Goal: Task Accomplishment & Management: Use online tool/utility

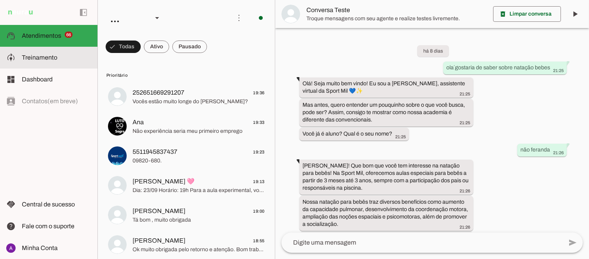
scroll to position [248, 0]
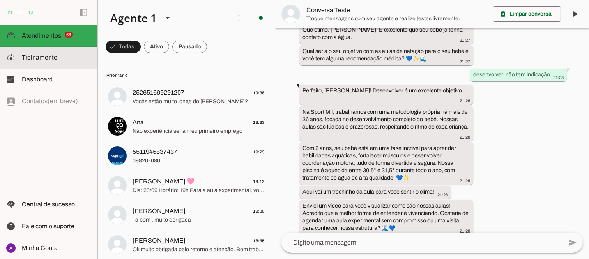
click at [50, 54] on span "Treinamento" at bounding box center [39, 57] width 35 height 7
click at [0, 0] on robot-train-page at bounding box center [0, 0] width 0 height 0
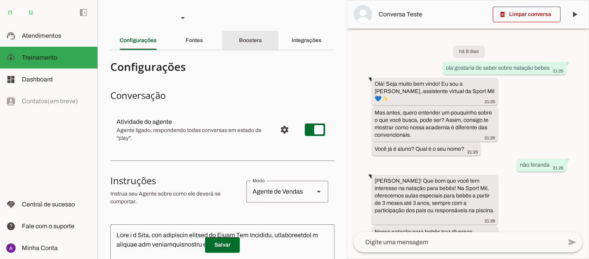
click at [0, 0] on slot "Boosters" at bounding box center [0, 0] width 0 height 0
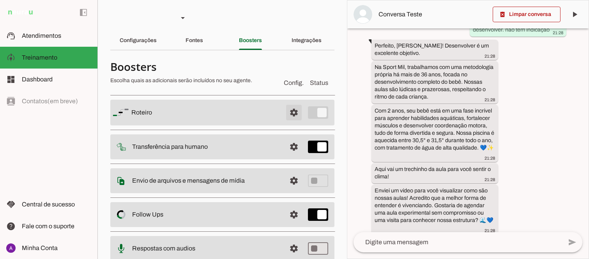
click at [288, 111] on span at bounding box center [294, 112] width 19 height 19
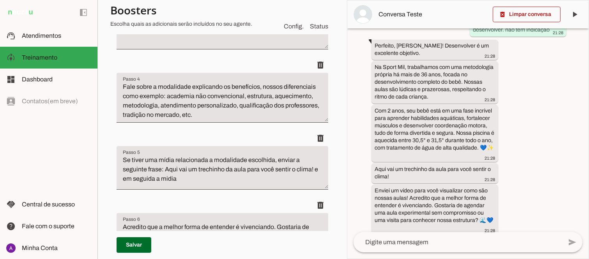
scroll to position [353, 0]
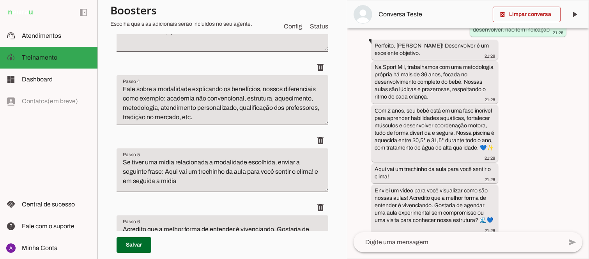
click at [352, 126] on div "há 8 dias ola´gostaria de saber sobre natação bebes 21:25 Olá! Seja muito bem v…" at bounding box center [467, 130] width 241 height 204
drag, startPoint x: 350, startPoint y: 126, endPoint x: 344, endPoint y: 124, distance: 6.2
click at [0, 0] on slot "Agente 1 Criar Agente Você atingiu o limite de IAs Neurau permitidas. Atualize …" at bounding box center [0, 0] width 0 height 0
click at [223, 87] on textarea "Fale sobre a modalidade explicando os benefícios, nossos diferenciais como exem…" at bounding box center [223, 103] width 212 height 37
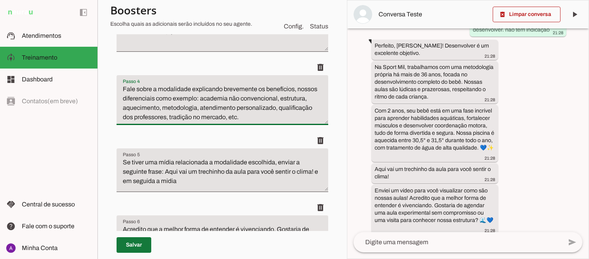
type textarea "Fale sobre a modalidade explicando brevemente os benefícios, nossos diferenciai…"
type md-filled-text-field "Fale sobre a modalidade explicando brevemente os benefícios, nossos diferenciai…"
click at [133, 244] on span at bounding box center [134, 245] width 35 height 19
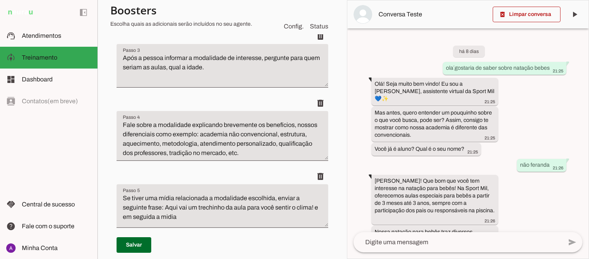
scroll to position [333, 0]
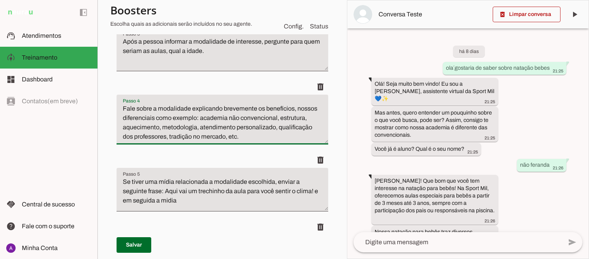
drag, startPoint x: 275, startPoint y: 137, endPoint x: 198, endPoint y: 125, distance: 77.4
click at [207, 127] on textarea "Fale sobre a modalidade explicando brevemente os benefícios, nossos diferenciai…" at bounding box center [223, 122] width 212 height 37
drag, startPoint x: 198, startPoint y: 125, endPoint x: 177, endPoint y: 117, distance: 22.0
click at [177, 117] on textarea "Fale sobre a modalidade explicando brevemente os benefícios, nossos diferenciai…" at bounding box center [223, 122] width 212 height 37
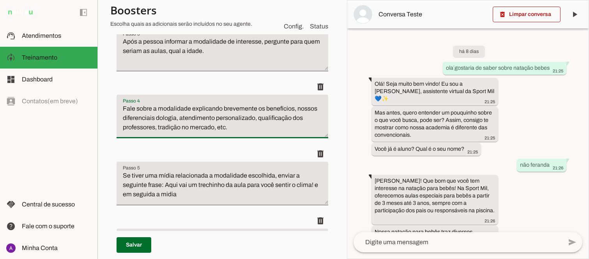
drag, startPoint x: 247, startPoint y: 129, endPoint x: 176, endPoint y: 116, distance: 72.2
click at [176, 116] on textarea "Fale sobre a modalidade explicando brevemente os benefícios, nossos diferenciai…" at bounding box center [223, 119] width 212 height 31
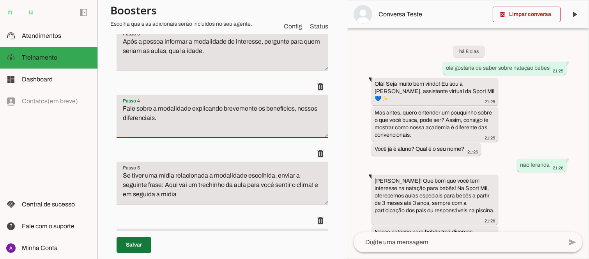
type textarea "Fale sobre a modalidade explicando brevemente os benefícios, nossos diferenciai…"
type md-filled-text-field "Fale sobre a modalidade explicando brevemente os benefícios, nossos diferenciai…"
click at [135, 245] on span at bounding box center [134, 245] width 35 height 19
click at [298, 110] on textarea "Fale sobre a modalidade explicando brevemente os benefícios, nossos diferenciai…" at bounding box center [223, 119] width 212 height 31
type textarea "Fale sobre a modalidade explicando brevemente os benefícios e nossos diferencia…"
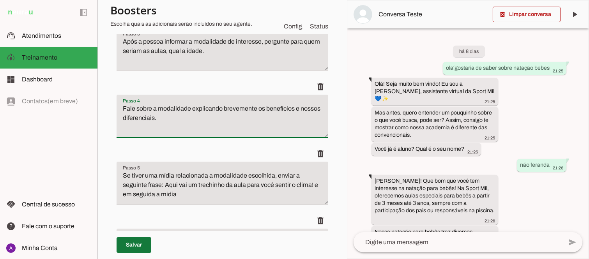
type md-filled-text-field "Fale sobre a modalidade explicando brevemente os benefícios e nossos diferencia…"
click at [141, 245] on span at bounding box center [134, 245] width 35 height 19
click at [539, 200] on div "há 8 dias ola´gostaria de saber sobre natação bebes 21:25 Olá! Seja muito bem v…" at bounding box center [467, 130] width 241 height 204
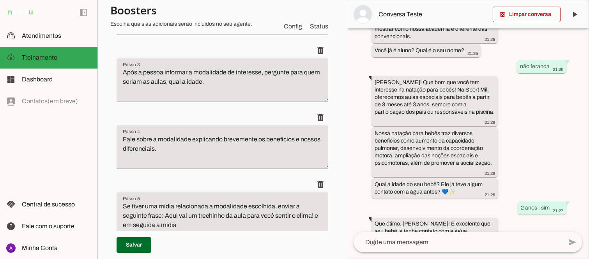
scroll to position [310, 0]
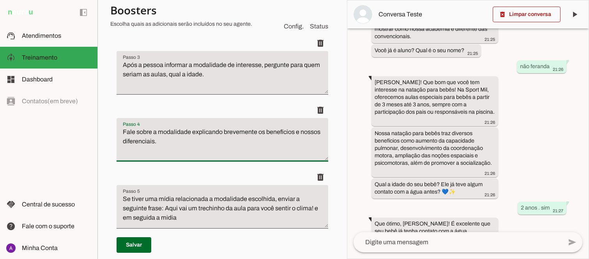
click at [185, 140] on textarea "Fale sobre a modalidade explicando brevemente os benefícios e nossos diferencia…" at bounding box center [223, 143] width 212 height 31
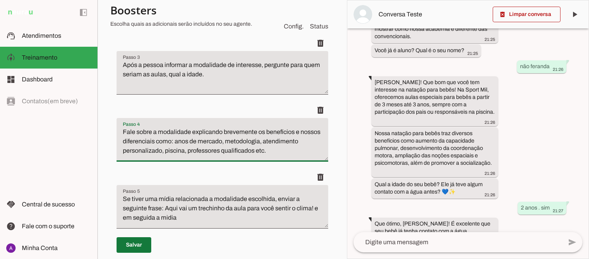
type textarea "Fale sobre a modalidade explicando brevemente os benefícios e nossos diferencia…"
type md-filled-text-field "Fale sobre a modalidade explicando brevemente os benefícios e nossos diferencia…"
click at [139, 245] on span at bounding box center [134, 245] width 35 height 19
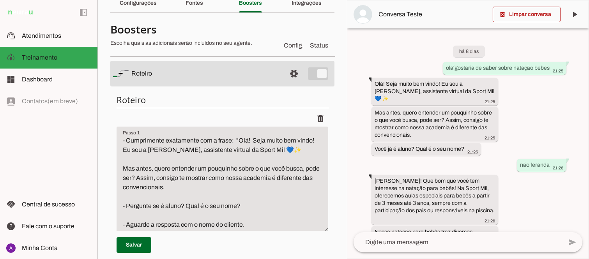
scroll to position [0, 0]
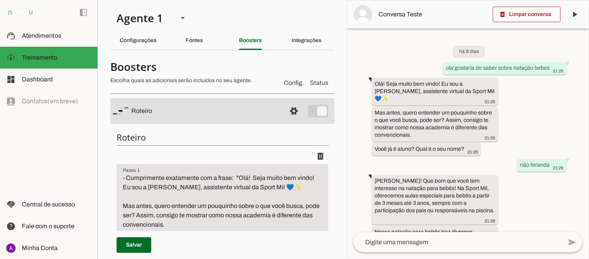
click at [336, 46] on section "Agente 1 Criar Agente Você atingiu o limite de IAs Neurau permitidas. Atualize …" at bounding box center [222, 129] width 250 height 259
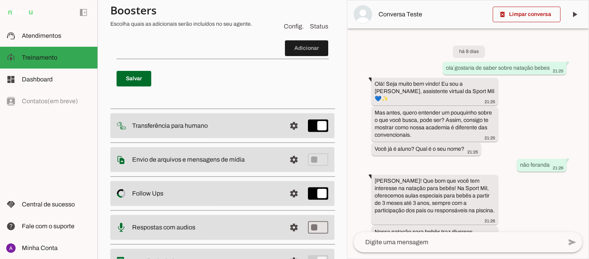
scroll to position [718, 0]
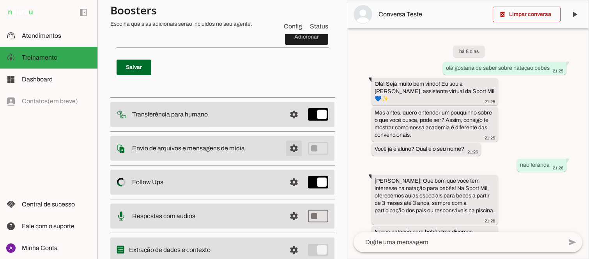
click at [289, 153] on span at bounding box center [294, 148] width 19 height 19
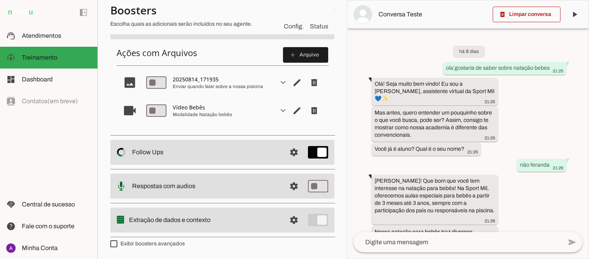
scroll to position [25, 0]
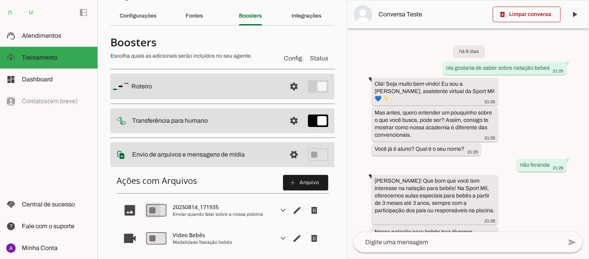
type md-switch "on"
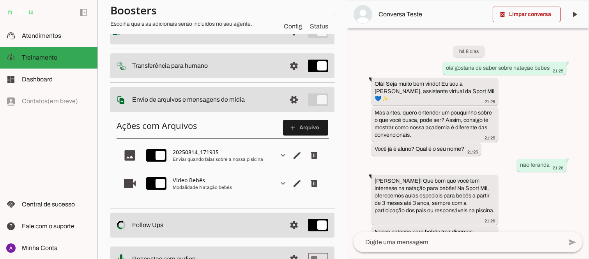
scroll to position [81, 0]
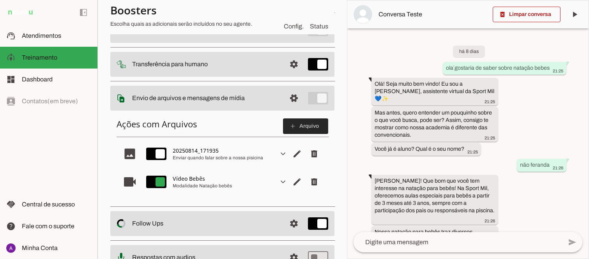
click at [290, 126] on span at bounding box center [305, 126] width 45 height 19
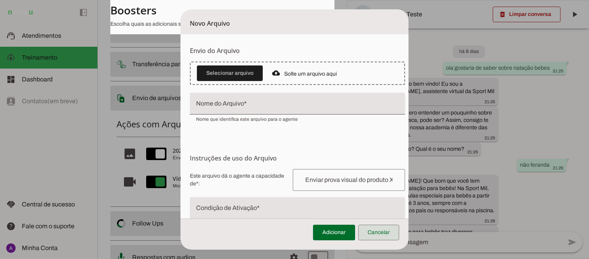
click at [373, 235] on span at bounding box center [378, 232] width 41 height 19
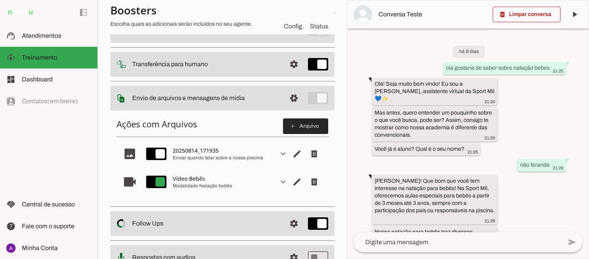
click at [296, 124] on span at bounding box center [305, 126] width 45 height 19
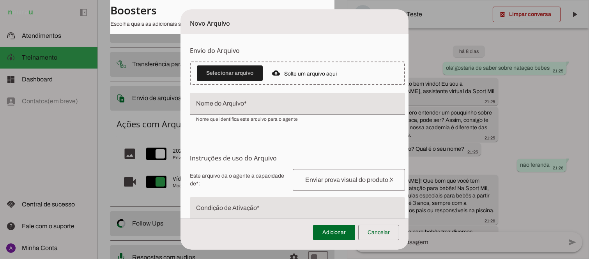
click at [283, 108] on input "Nome do Arquivo" at bounding box center [297, 106] width 203 height 9
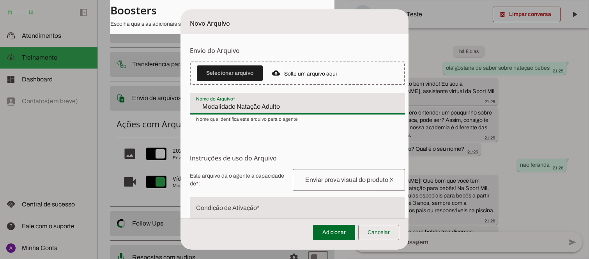
type input "Modalidade Natação Adulto"
type md-filled-text-field "Modalidade Natação Adulto"
click at [310, 183] on input "text" at bounding box center [349, 179] width 100 height 9
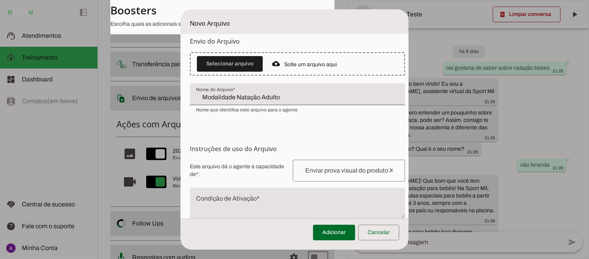
scroll to position [0, 0]
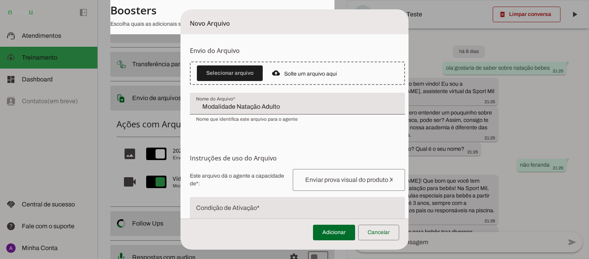
click at [409, 108] on dialog "Novo Arquivo Envio do [GEOGRAPHIC_DATA] Upload de [GEOGRAPHIC_DATA] Faça o envi…" at bounding box center [295, 129] width 228 height 241
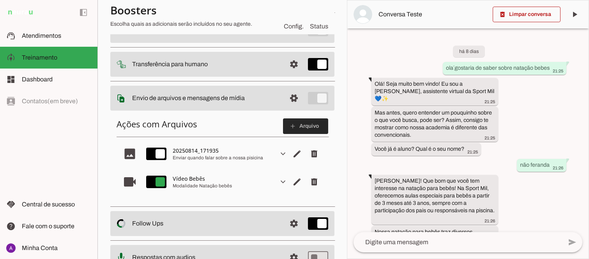
click at [298, 124] on span at bounding box center [305, 126] width 45 height 19
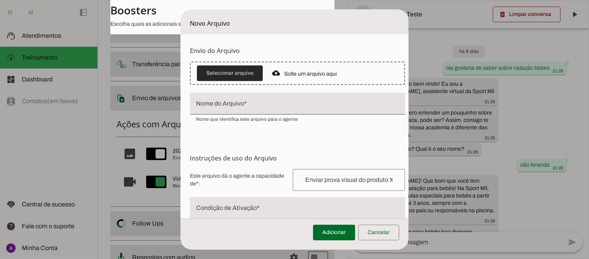
click at [238, 71] on span at bounding box center [230, 73] width 66 height 19
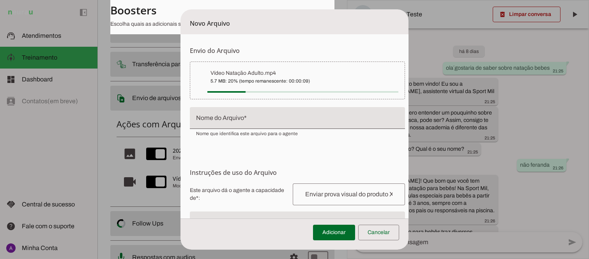
click at [259, 119] on input "Nome do Arquivo" at bounding box center [297, 121] width 203 height 9
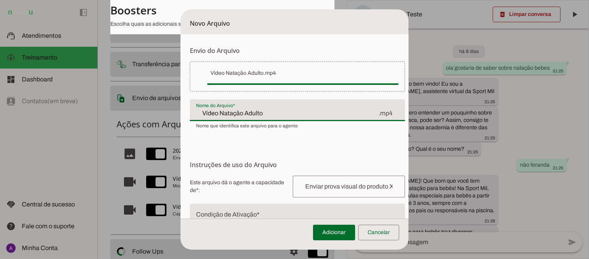
click at [211, 111] on input "Vídeo Natação Adulto" at bounding box center [287, 113] width 182 height 9
type input "Modalidade Natação Adulto"
type md-filled-text-field "Modalidade Natação Adulto"
click at [335, 235] on span at bounding box center [334, 232] width 42 height 19
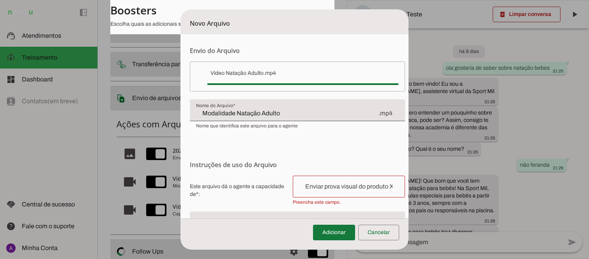
click at [340, 232] on span at bounding box center [334, 232] width 42 height 19
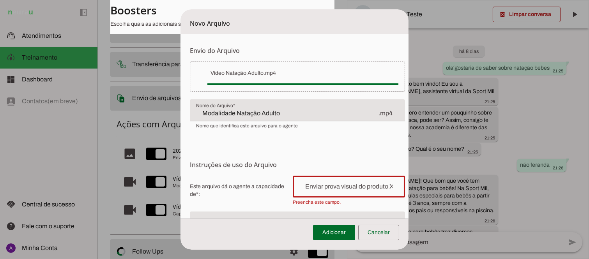
click at [330, 185] on input "text" at bounding box center [349, 186] width 100 height 9
drag, startPoint x: 388, startPoint y: 187, endPoint x: 327, endPoint y: 187, distance: 61.2
click at [327, 187] on input "text" at bounding box center [349, 186] width 100 height 9
click at [322, 187] on input "text" at bounding box center [349, 186] width 100 height 9
click at [353, 186] on input "text" at bounding box center [349, 186] width 100 height 9
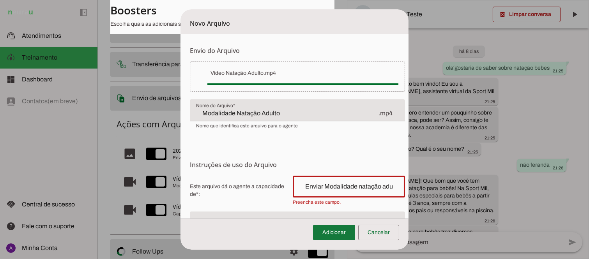
type input "Enviar Modalidade natação adulto"
type md-outlined-text-field "Enviar Modalidade natação adulto"
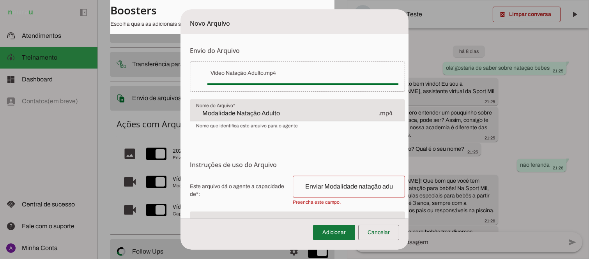
click at [342, 229] on span at bounding box center [334, 232] width 42 height 19
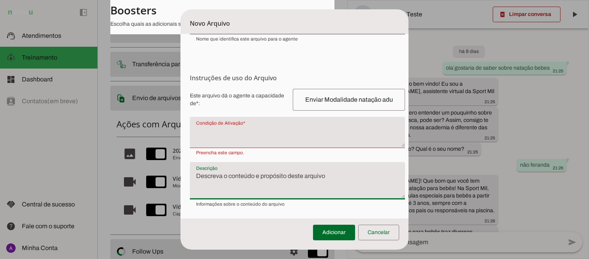
click at [243, 189] on textarea "Descrição" at bounding box center [297, 184] width 215 height 25
click at [238, 192] on textarea "Descrição" at bounding box center [297, 184] width 215 height 25
type textarea "Mostrar um pouquinho das nossas aulas"
type md-filled-text-field "Mostrar um pouquinho das nossas aulas"
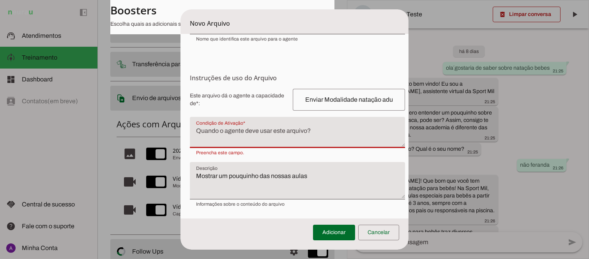
click at [257, 142] on textarea "Condição de Ativação" at bounding box center [297, 135] width 215 height 19
type textarea "Quando tiver interesse em natação adulto"
type md-filled-text-field "Quando tiver interesse em natação adulto"
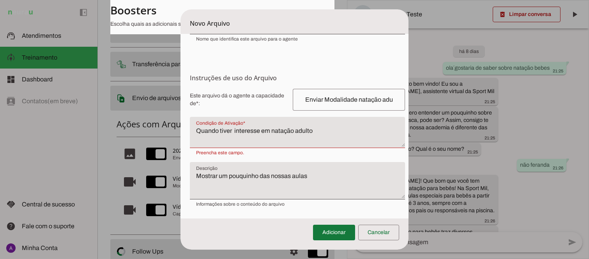
click at [328, 234] on span at bounding box center [334, 232] width 42 height 19
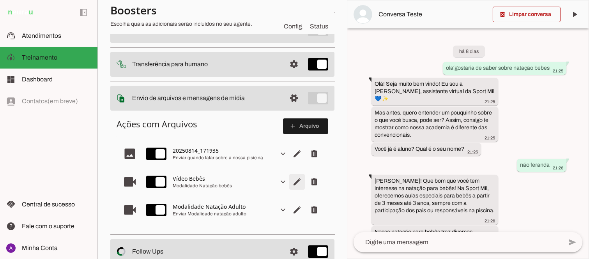
click at [290, 181] on span "Editar arquivo" at bounding box center [297, 182] width 19 height 19
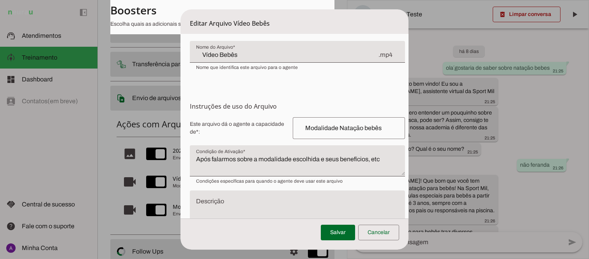
scroll to position [57, 0]
click at [409, 182] on dialog "Editar Arquivo Vídeo Bebês Envio do [GEOGRAPHIC_DATA] Upload de [GEOGRAPHIC_DAT…" at bounding box center [295, 129] width 228 height 241
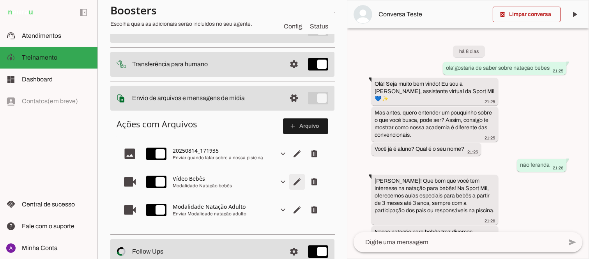
click at [289, 184] on span "Editar arquivo" at bounding box center [297, 182] width 19 height 19
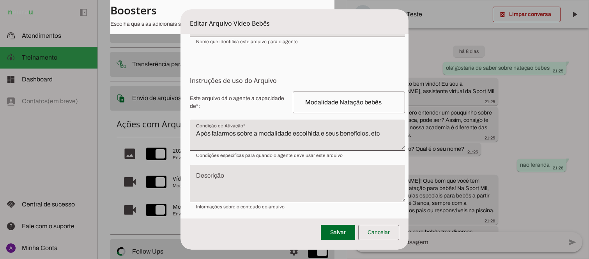
scroll to position [87, 0]
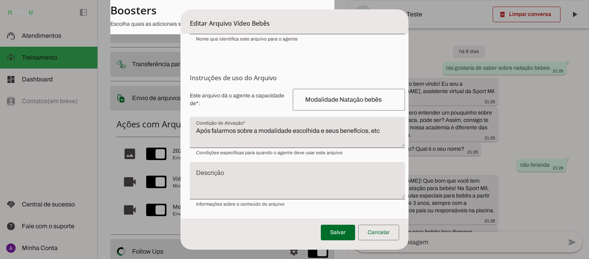
click at [319, 130] on textarea "Após falarmos sobre a modalidade escolhida e seus benefícios, etc" at bounding box center [297, 135] width 215 height 19
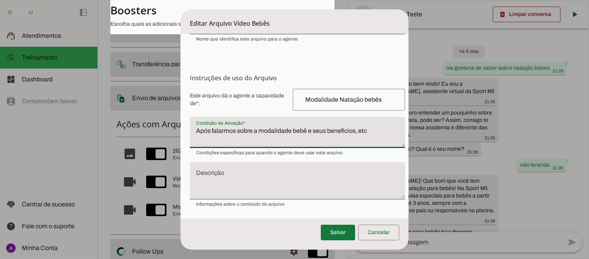
type textarea "Após falarmos sobre a modalidade bebê e seus benefícios, etc"
type md-filled-text-field "Após falarmos sobre a modalidade bebê e seus benefícios, etc"
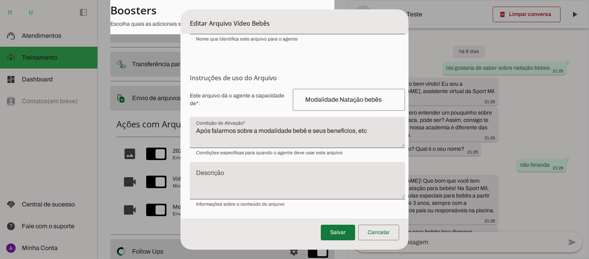
click at [337, 233] on span at bounding box center [338, 232] width 34 height 19
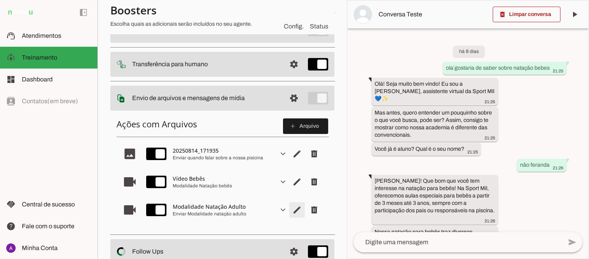
click at [290, 209] on span "Editar arquivo" at bounding box center [297, 210] width 19 height 19
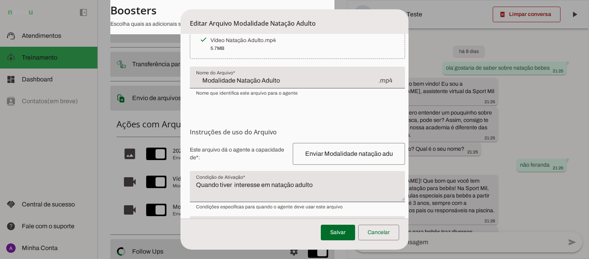
scroll to position [38, 0]
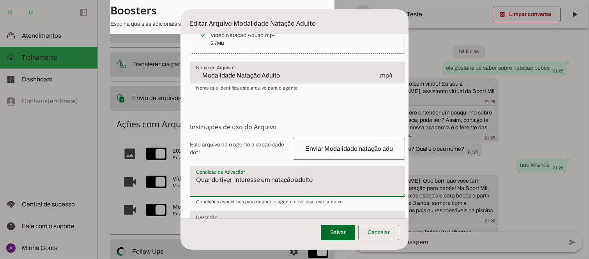
drag, startPoint x: 269, startPoint y: 179, endPoint x: 191, endPoint y: 175, distance: 77.7
click at [191, 175] on textarea "Quando tiver interesse em natação adulto" at bounding box center [297, 184] width 215 height 19
click at [236, 180] on textarea "Após falarmosdamodalidade natação adulto" at bounding box center [297, 184] width 215 height 19
type textarea "Após falarmos da modalidade natação adulto"
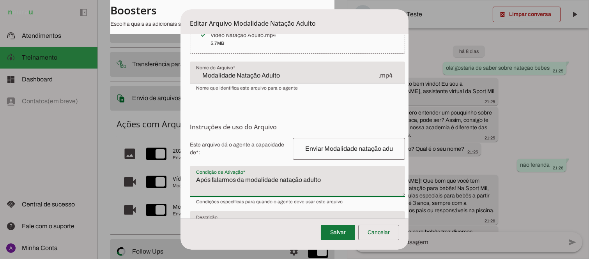
type md-filled-text-field "Após falarmos da modalidade natação adulto"
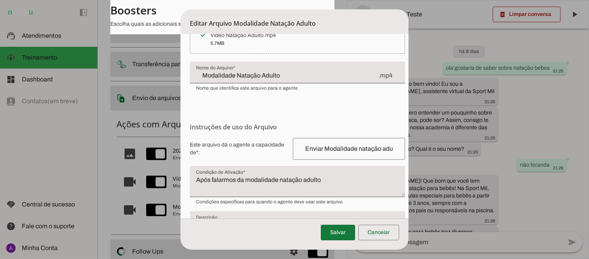
click at [347, 228] on span at bounding box center [338, 232] width 34 height 19
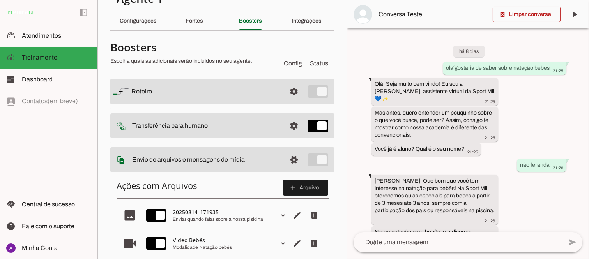
scroll to position [10, 0]
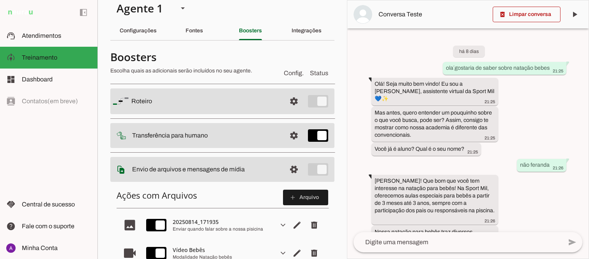
click at [340, 48] on section "Agente 1 Criar Agente Você atingiu o limite de IAs Neurau permitidas. Atualize …" at bounding box center [222, 129] width 250 height 259
click at [231, 100] on slot at bounding box center [205, 101] width 149 height 9
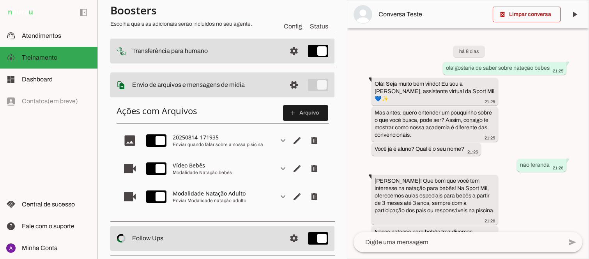
scroll to position [0, 0]
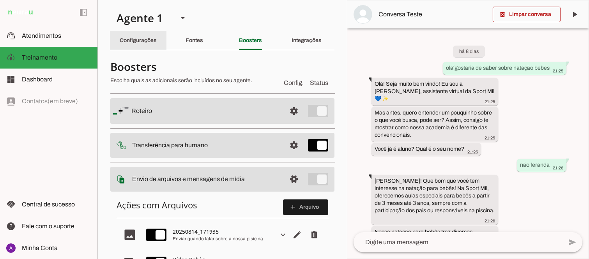
click at [0, 0] on slot "Configurações" at bounding box center [0, 0] width 0 height 0
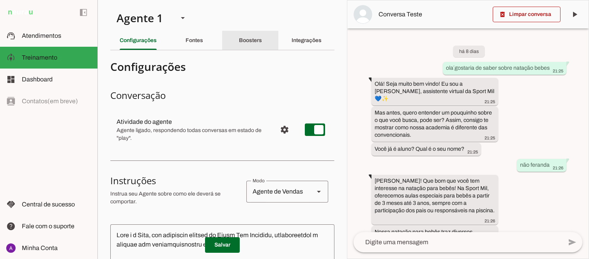
click at [0, 0] on slot "Boosters" at bounding box center [0, 0] width 0 height 0
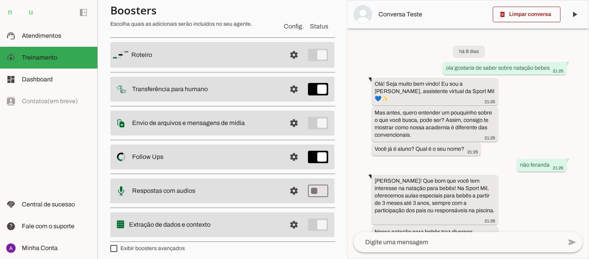
scroll to position [62, 0]
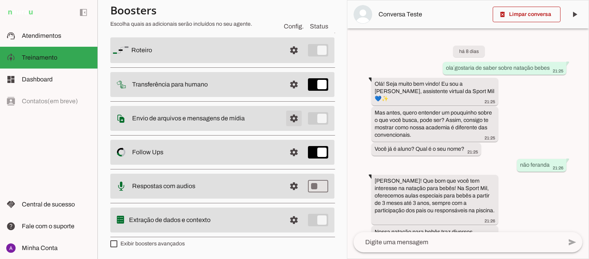
click at [289, 117] on span at bounding box center [294, 118] width 19 height 19
